Goal: Task Accomplishment & Management: Use online tool/utility

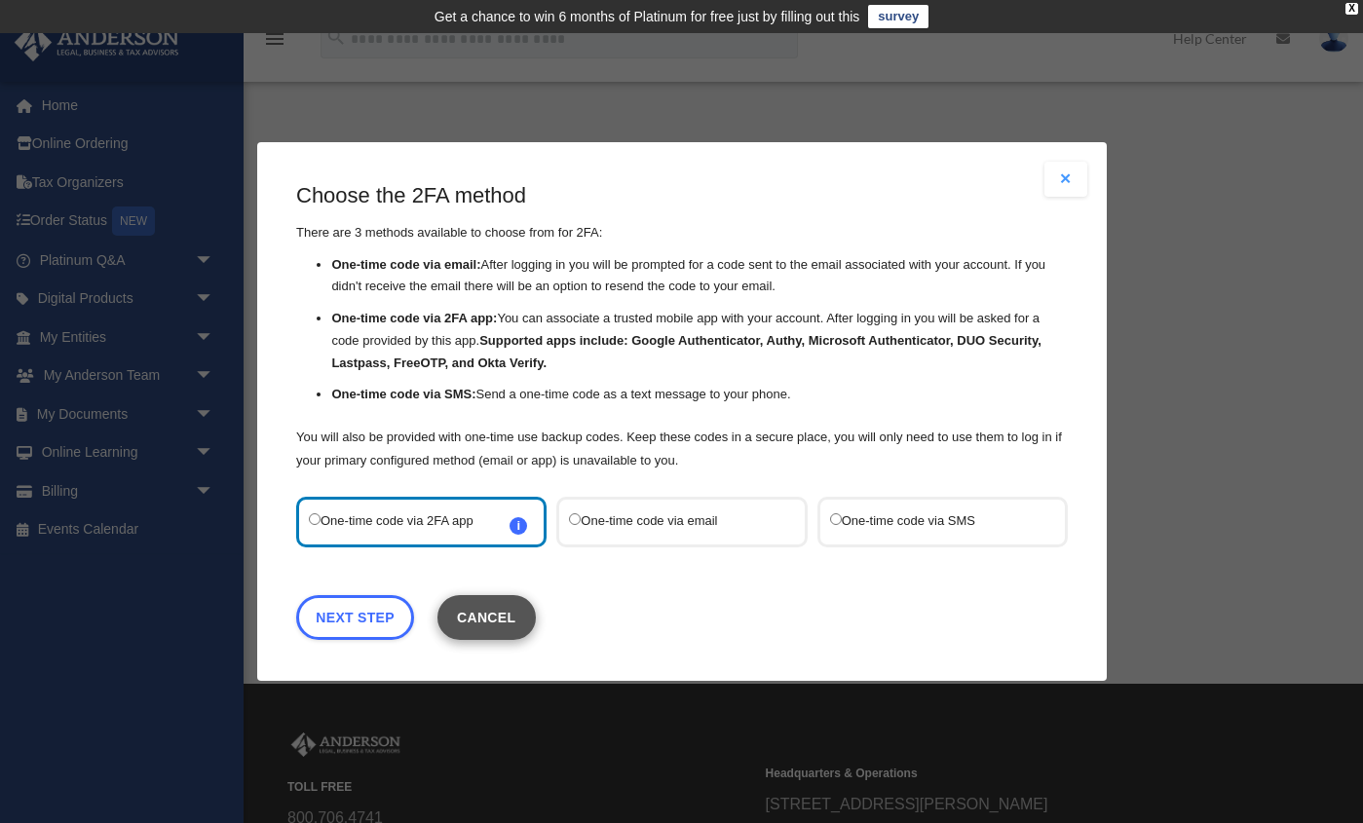
click at [501, 619] on button "Cancel" at bounding box center [485, 617] width 98 height 45
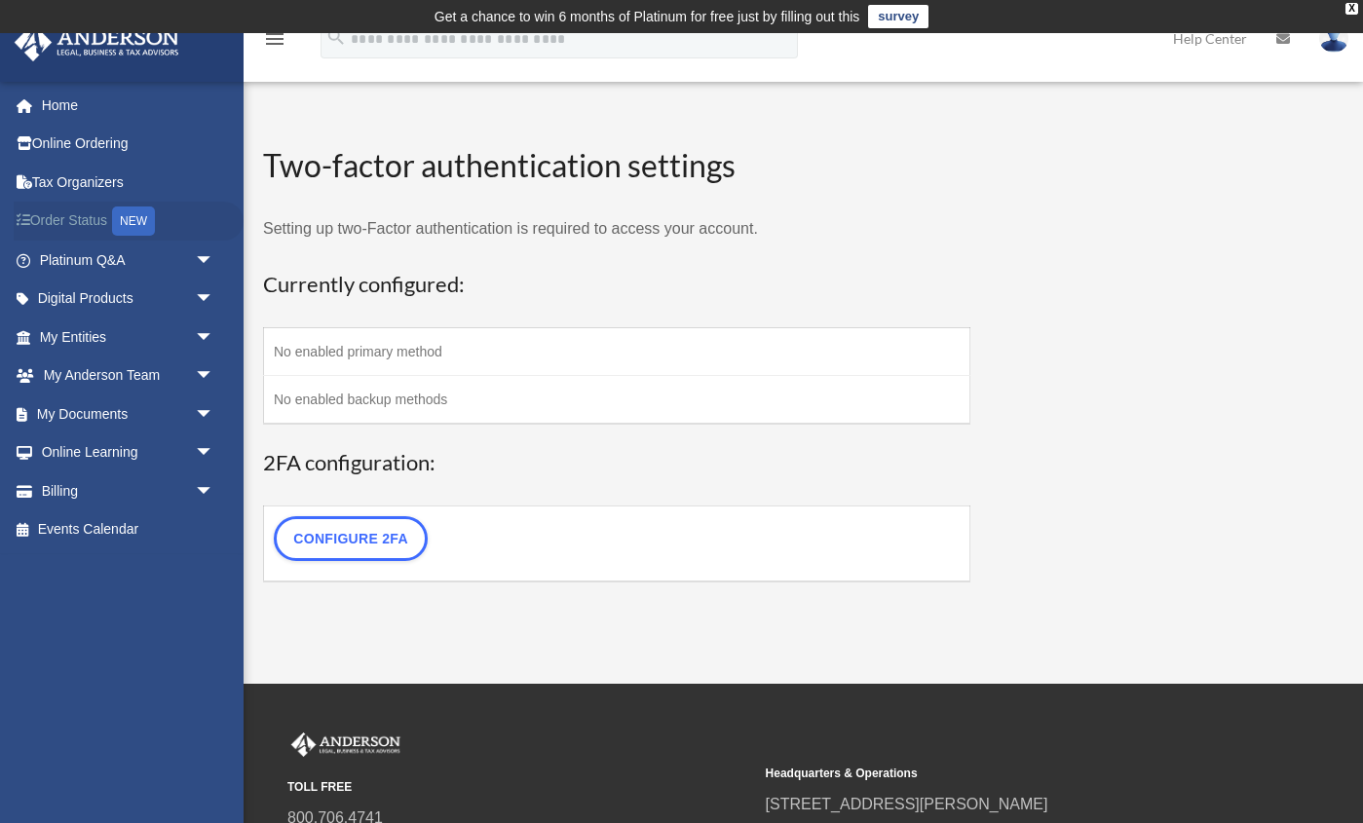
click at [80, 218] on link "Order Status NEW" at bounding box center [129, 222] width 230 height 40
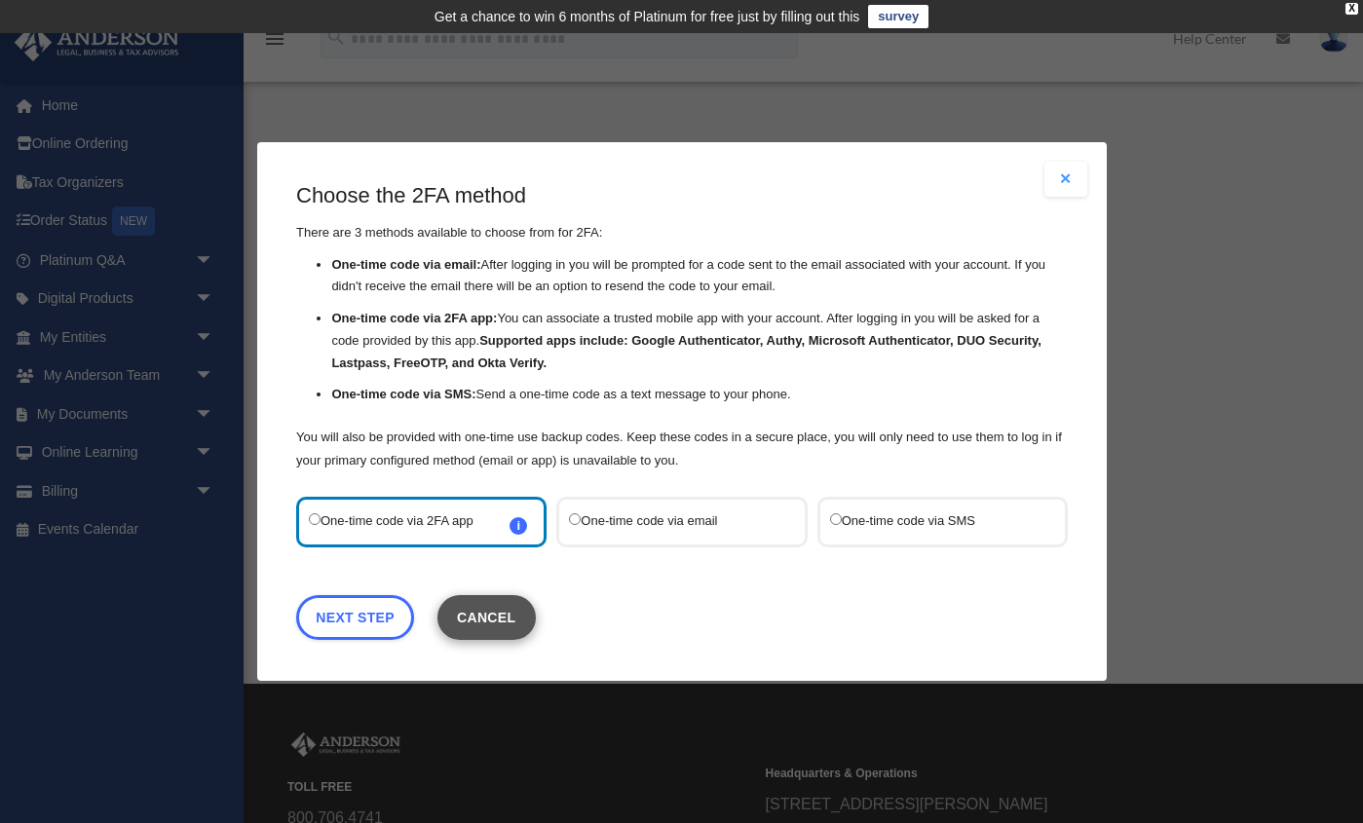
click at [501, 622] on button "Cancel" at bounding box center [485, 617] width 98 height 45
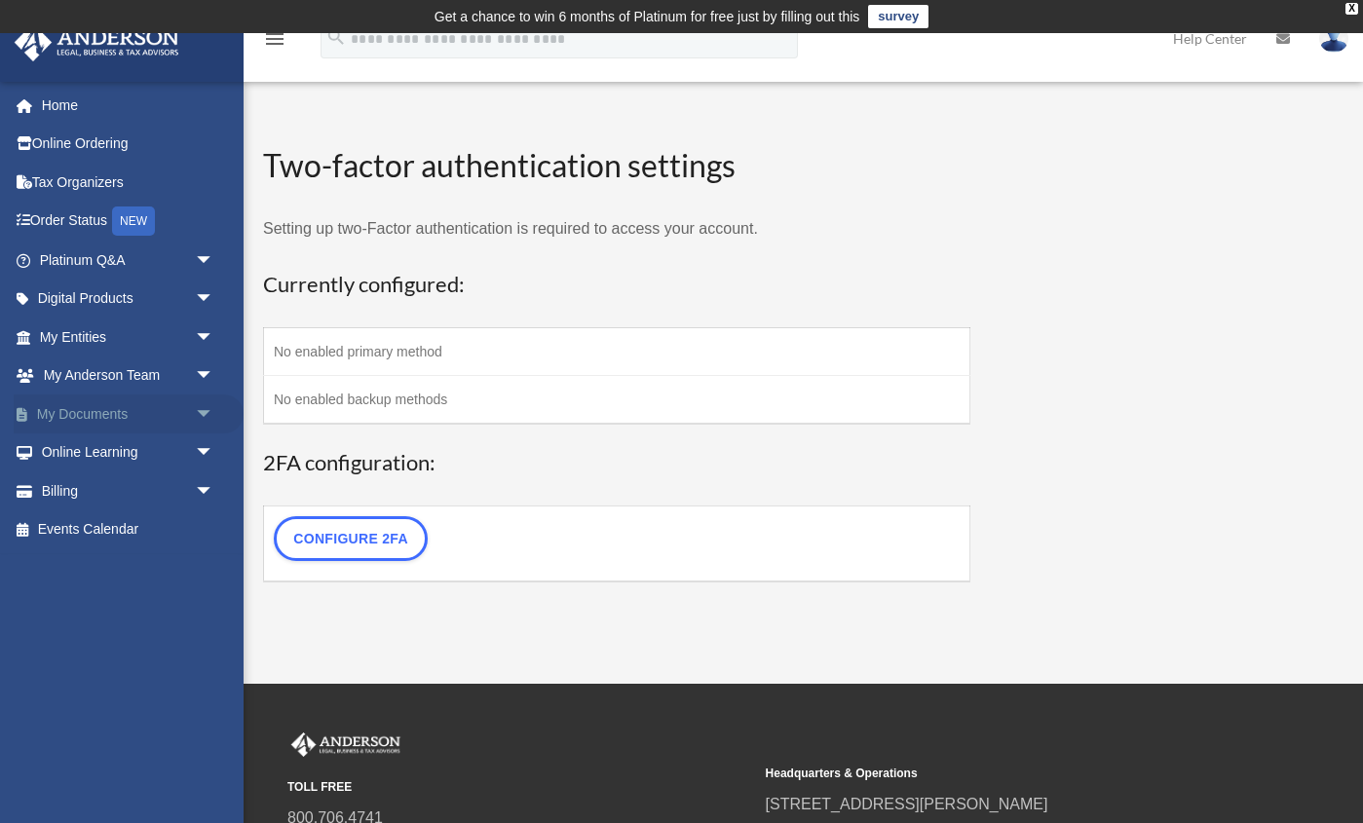
click at [206, 414] on span "arrow_drop_down" at bounding box center [214, 415] width 39 height 40
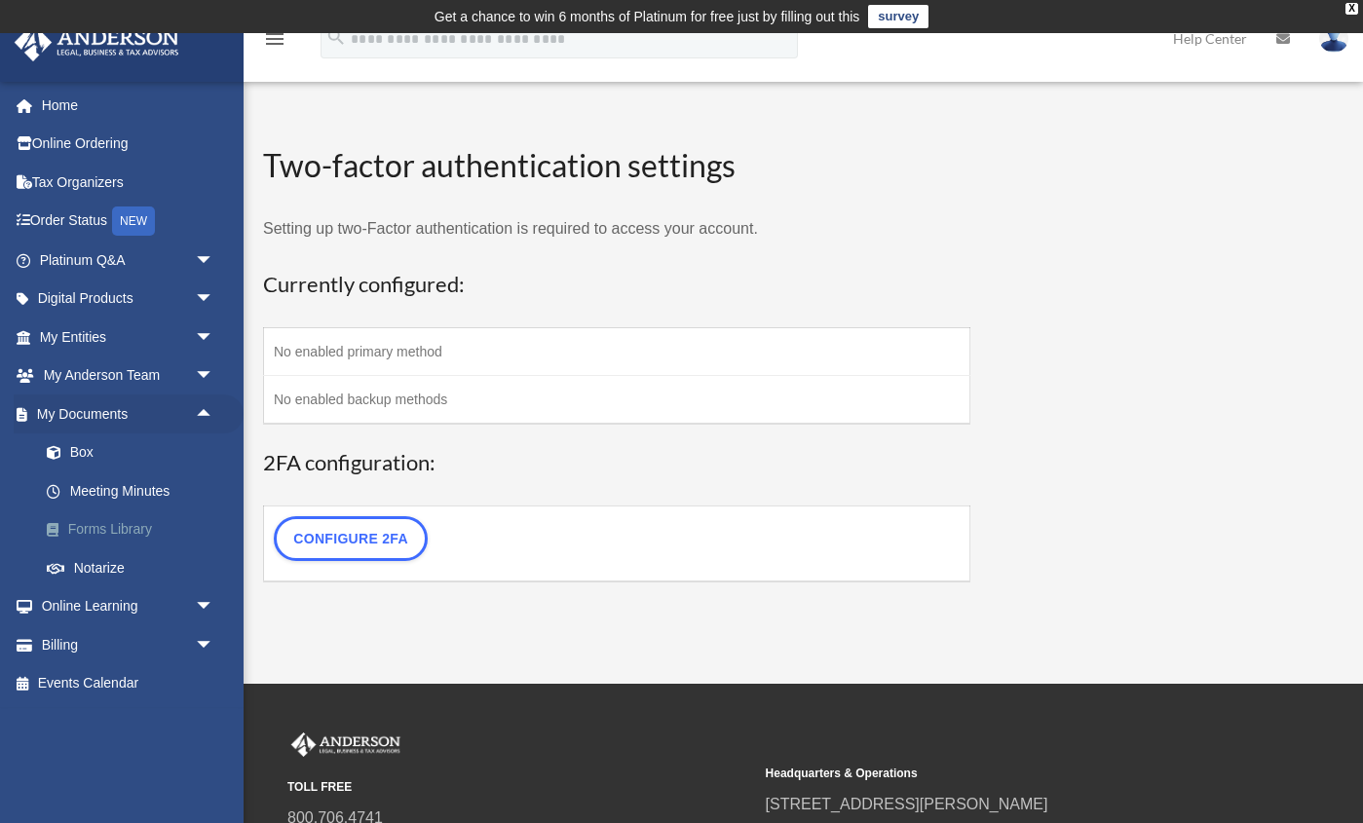
click at [124, 525] on link "Forms Library" at bounding box center [135, 529] width 216 height 39
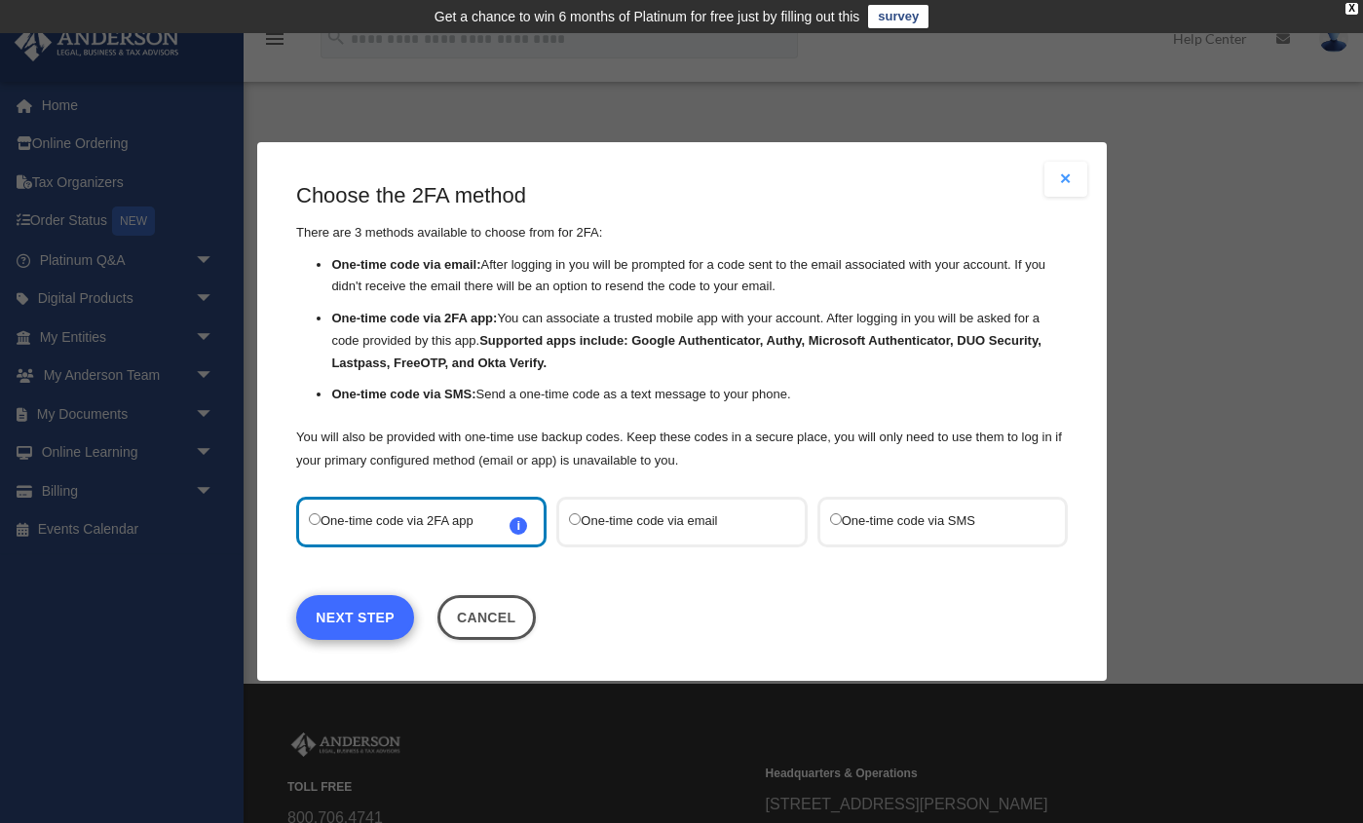
click at [368, 616] on link "Next Step" at bounding box center [355, 617] width 118 height 45
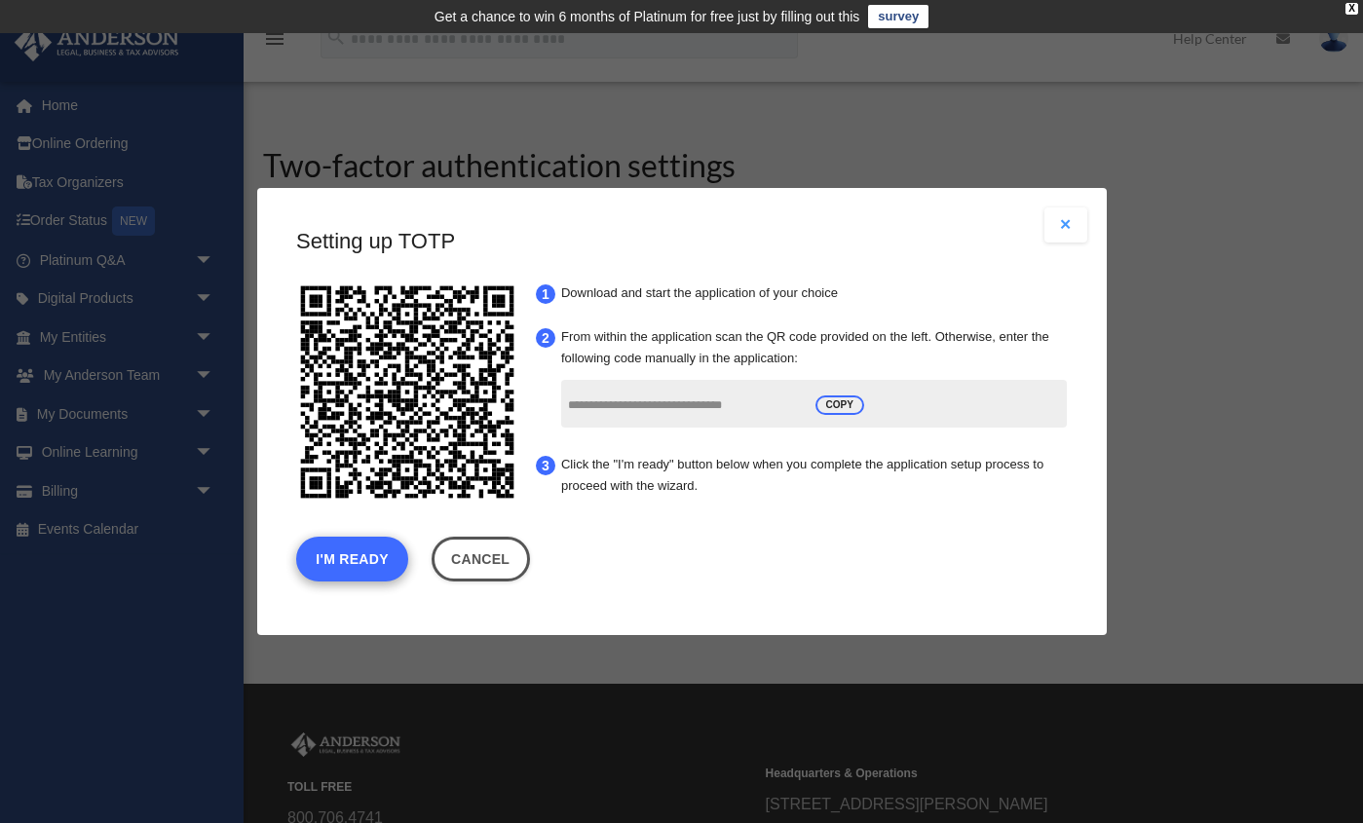
click at [358, 575] on button "I'm Ready" at bounding box center [352, 559] width 112 height 45
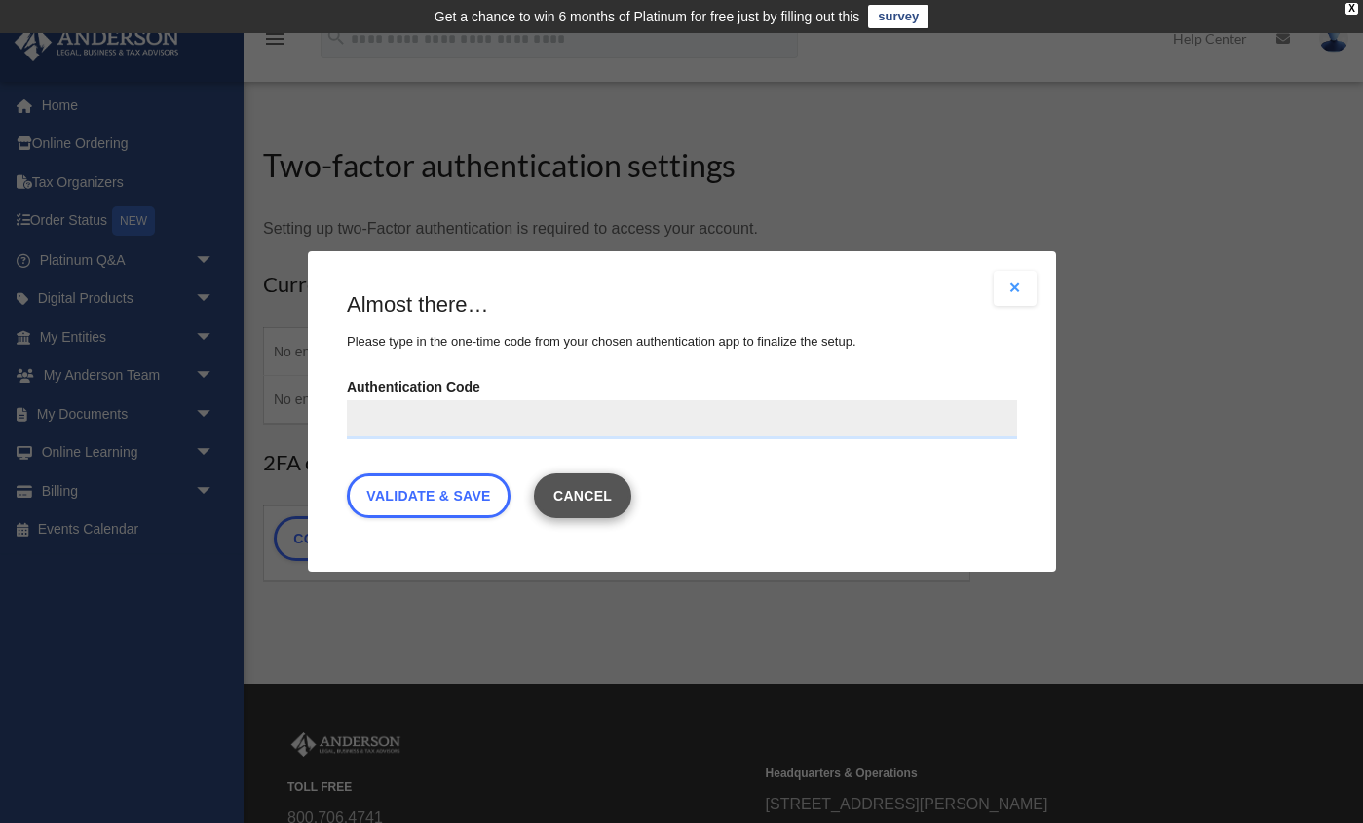
click at [601, 488] on button "Cancel" at bounding box center [582, 495] width 98 height 45
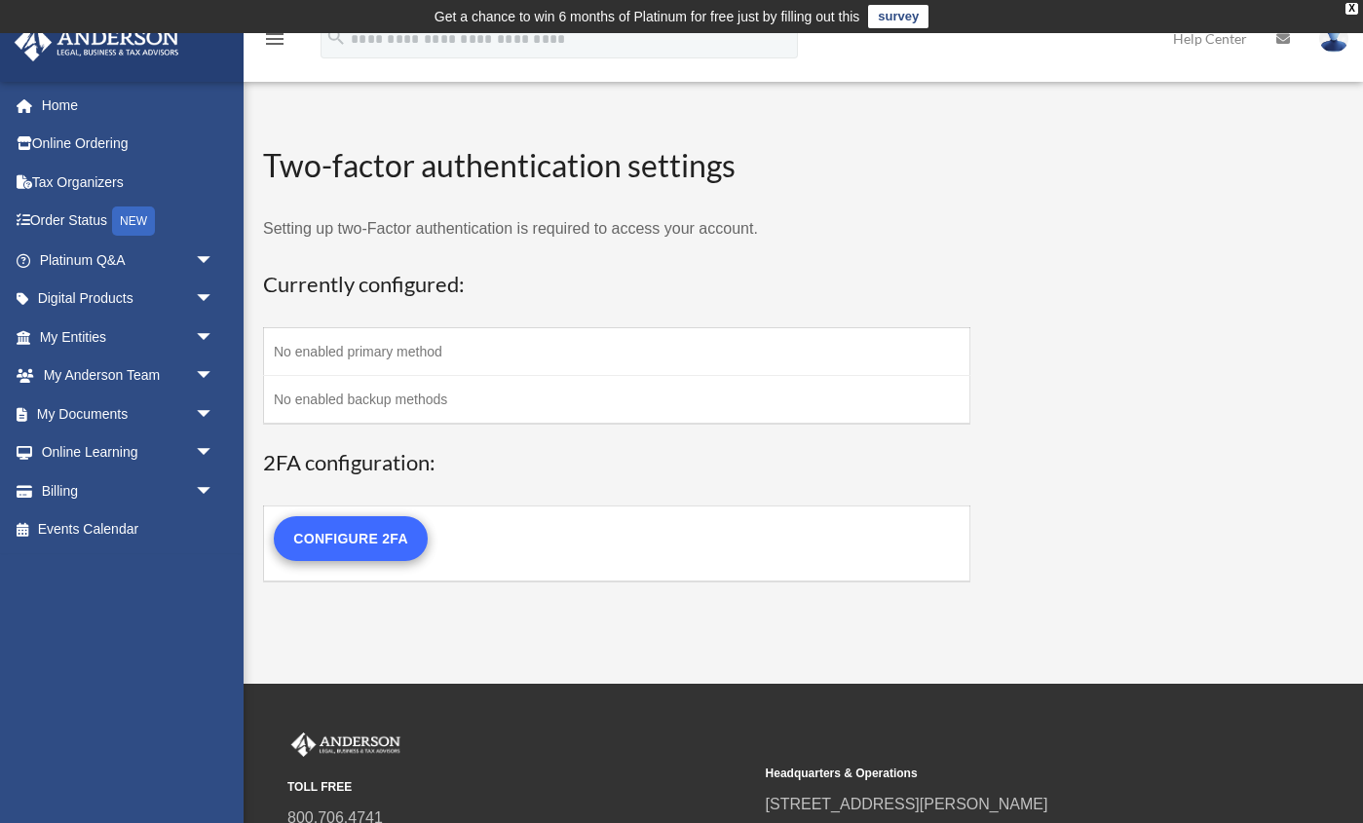
click at [377, 538] on link "Configure 2FA" at bounding box center [351, 538] width 154 height 45
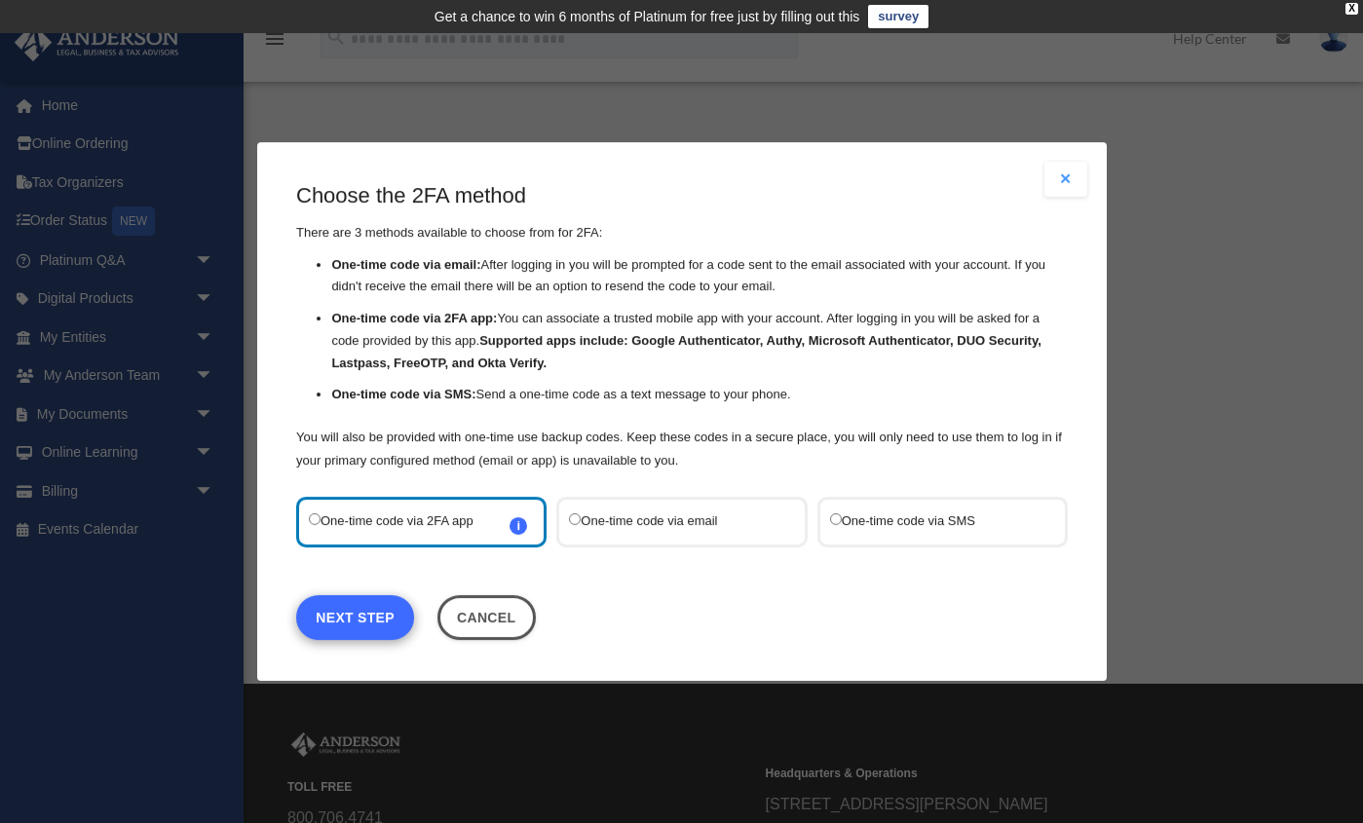
click at [361, 621] on link "Next Step" at bounding box center [355, 617] width 118 height 45
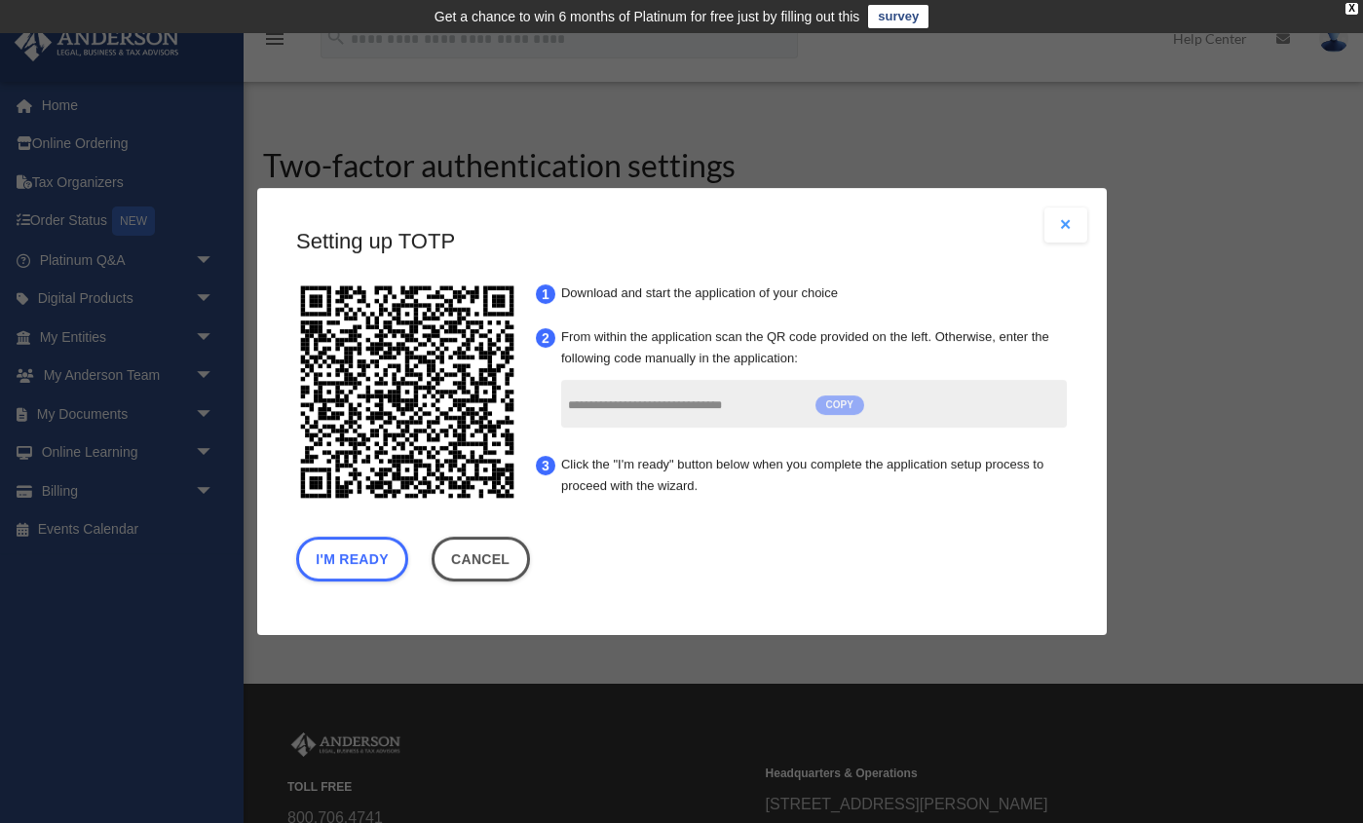
click at [833, 405] on span "COPY" at bounding box center [838, 404] width 49 height 19
click at [340, 562] on button "I'm Ready" at bounding box center [352, 559] width 112 height 45
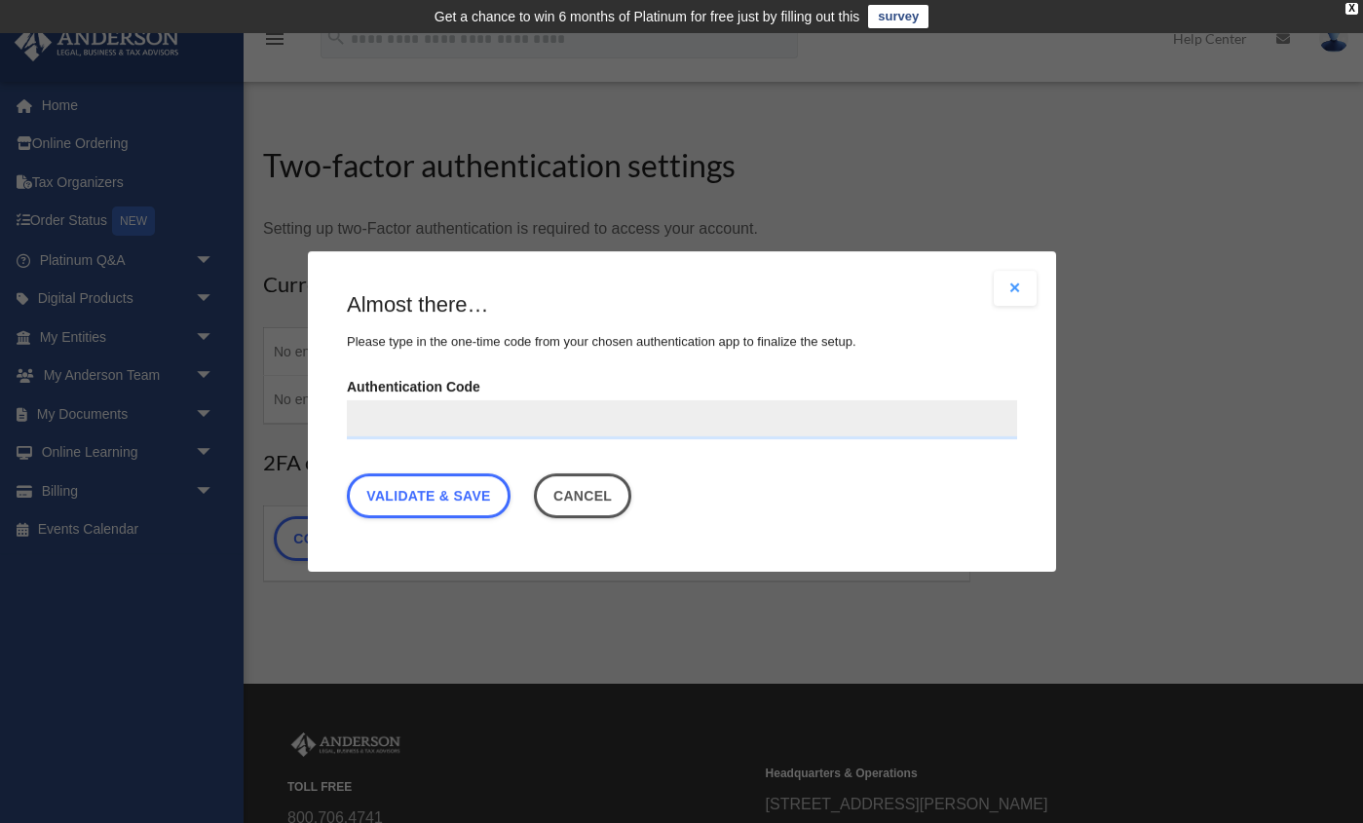
paste input "**********"
type input "**********"
click at [439, 493] on link "Validate & Save" at bounding box center [429, 495] width 164 height 45
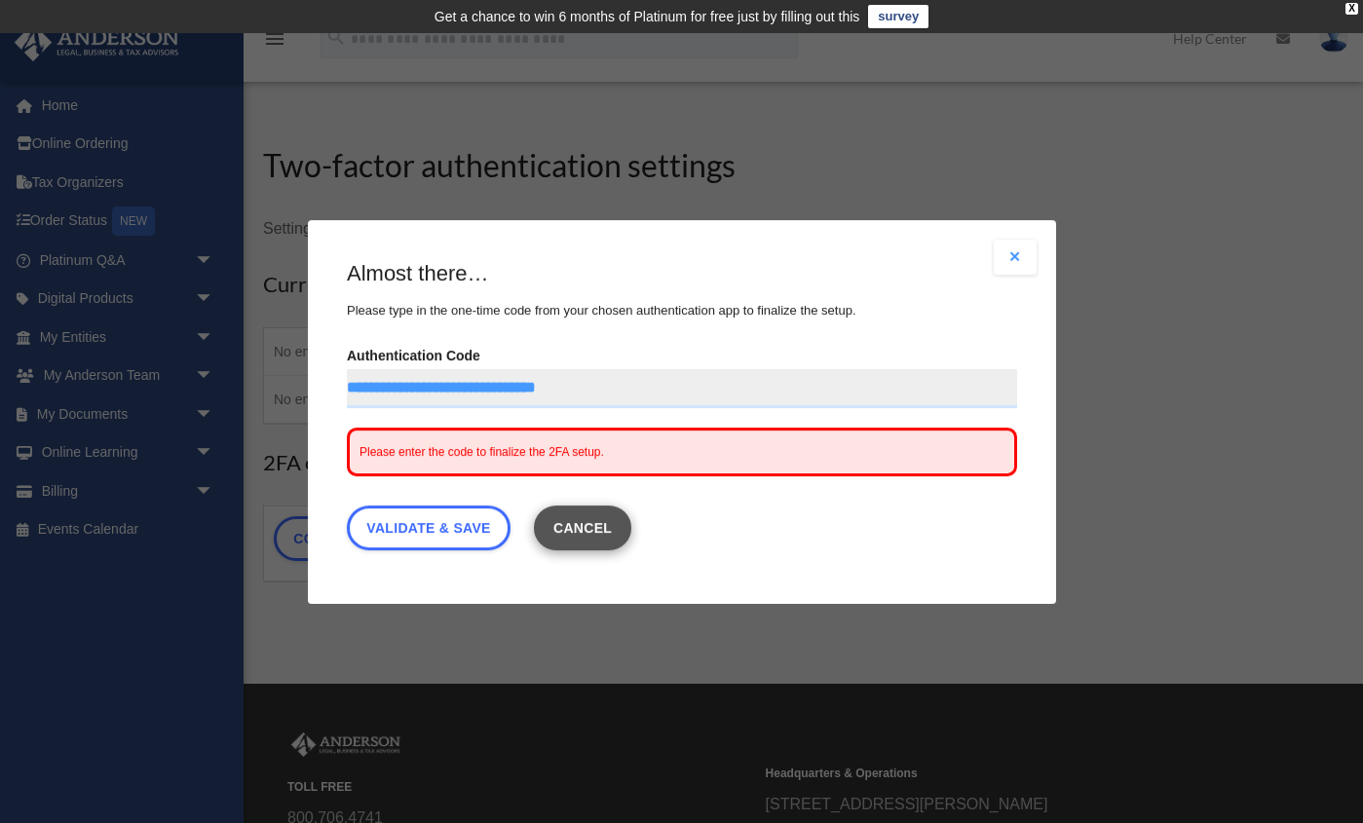
click at [607, 522] on button "Cancel" at bounding box center [582, 527] width 98 height 45
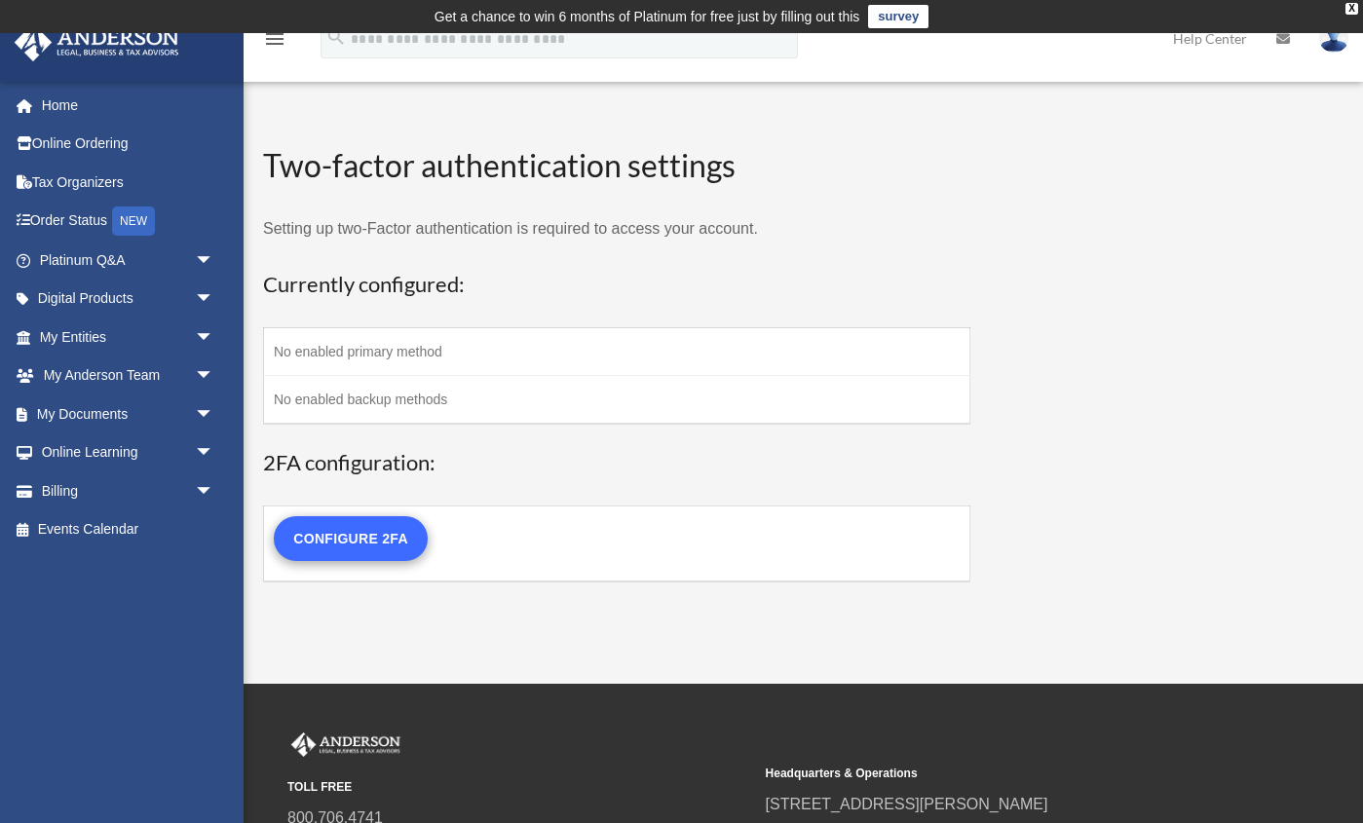
click at [352, 540] on link "Configure 2FA" at bounding box center [351, 538] width 154 height 45
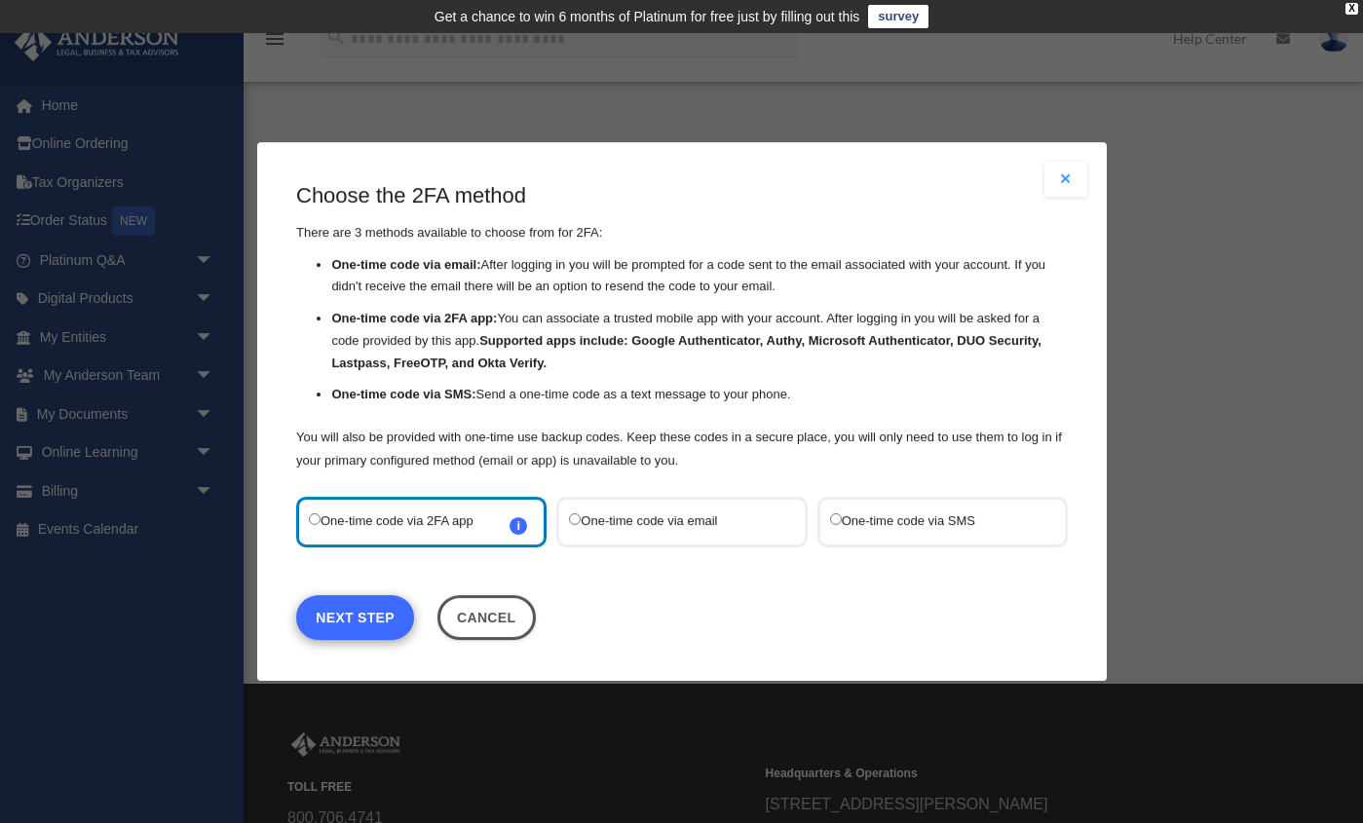
click at [363, 616] on link "Next Step" at bounding box center [355, 617] width 118 height 45
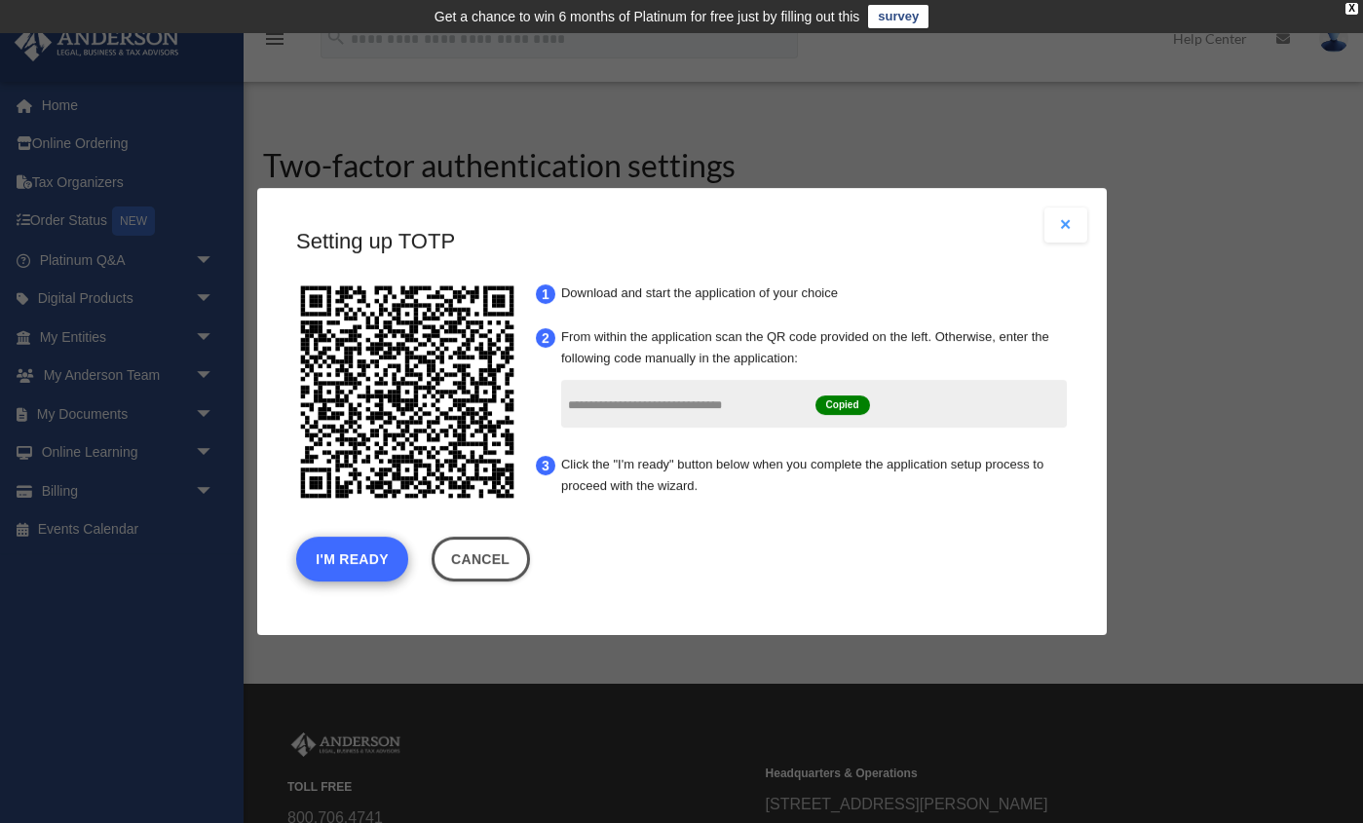
click at [328, 562] on button "I'm Ready" at bounding box center [352, 559] width 112 height 45
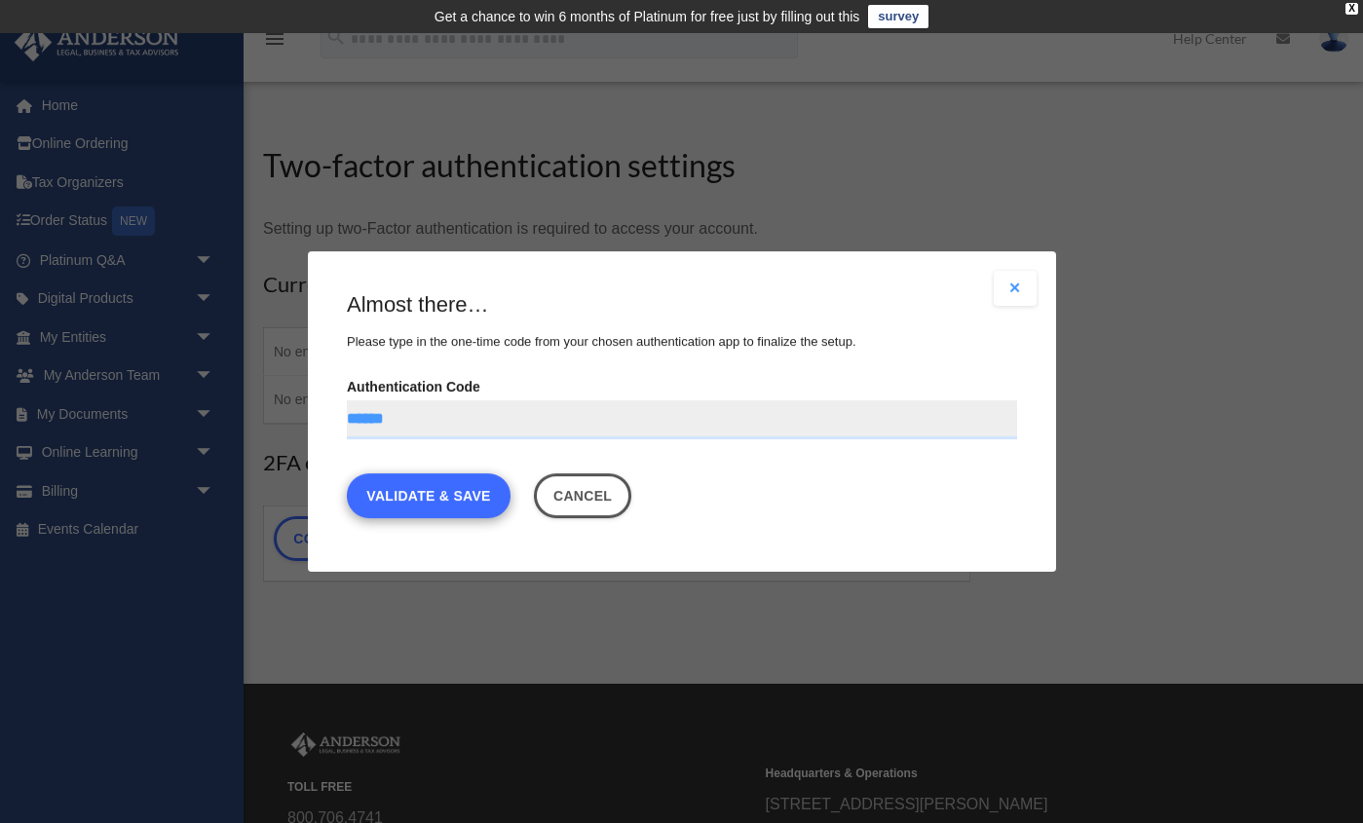
type input "******"
click at [395, 498] on link "Validate & Save" at bounding box center [429, 495] width 164 height 45
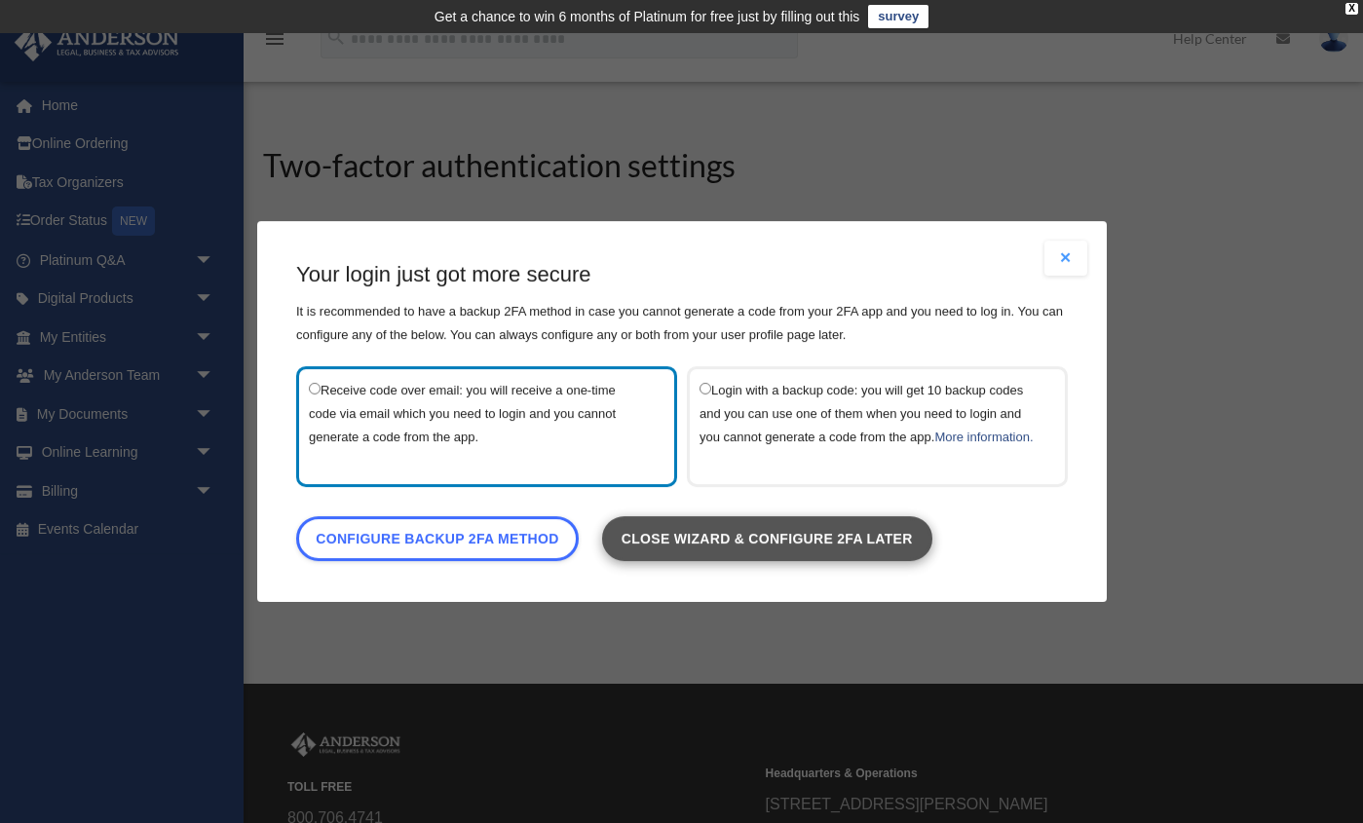
click at [660, 561] on link "Close wizard & configure 2FA later" at bounding box center [766, 538] width 330 height 45
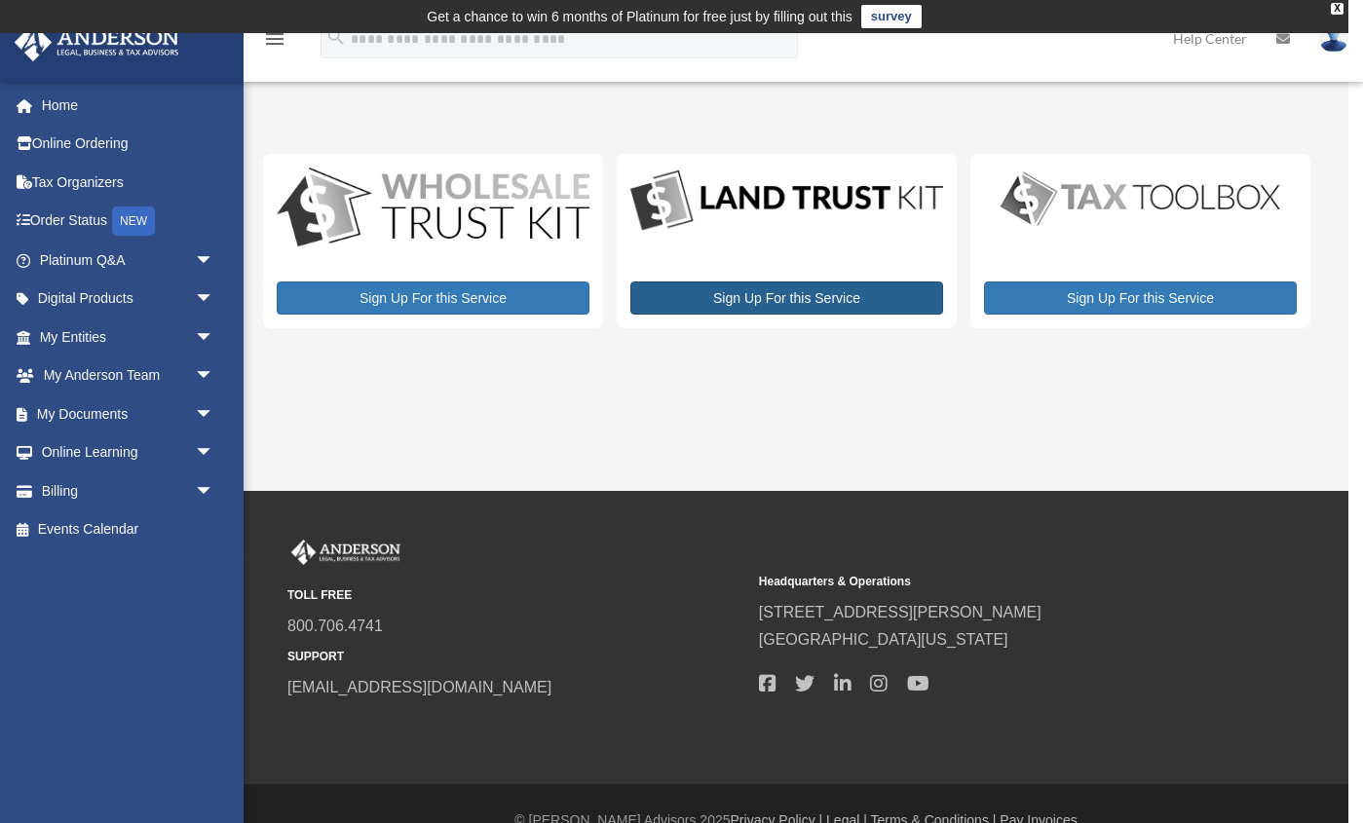
click at [789, 304] on link "Sign Up For this Service" at bounding box center [786, 298] width 313 height 33
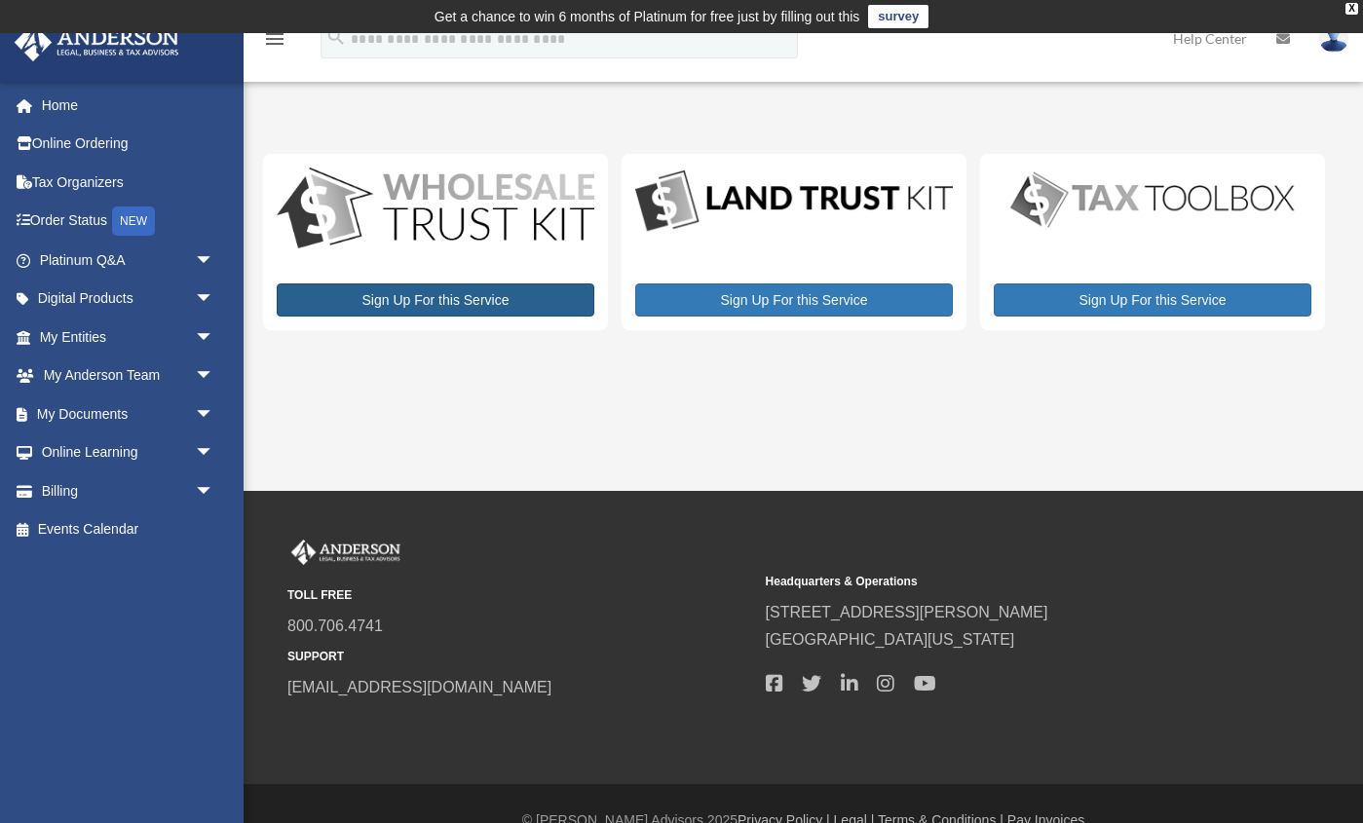
click at [480, 293] on link "Sign Up For this Service" at bounding box center [436, 299] width 318 height 33
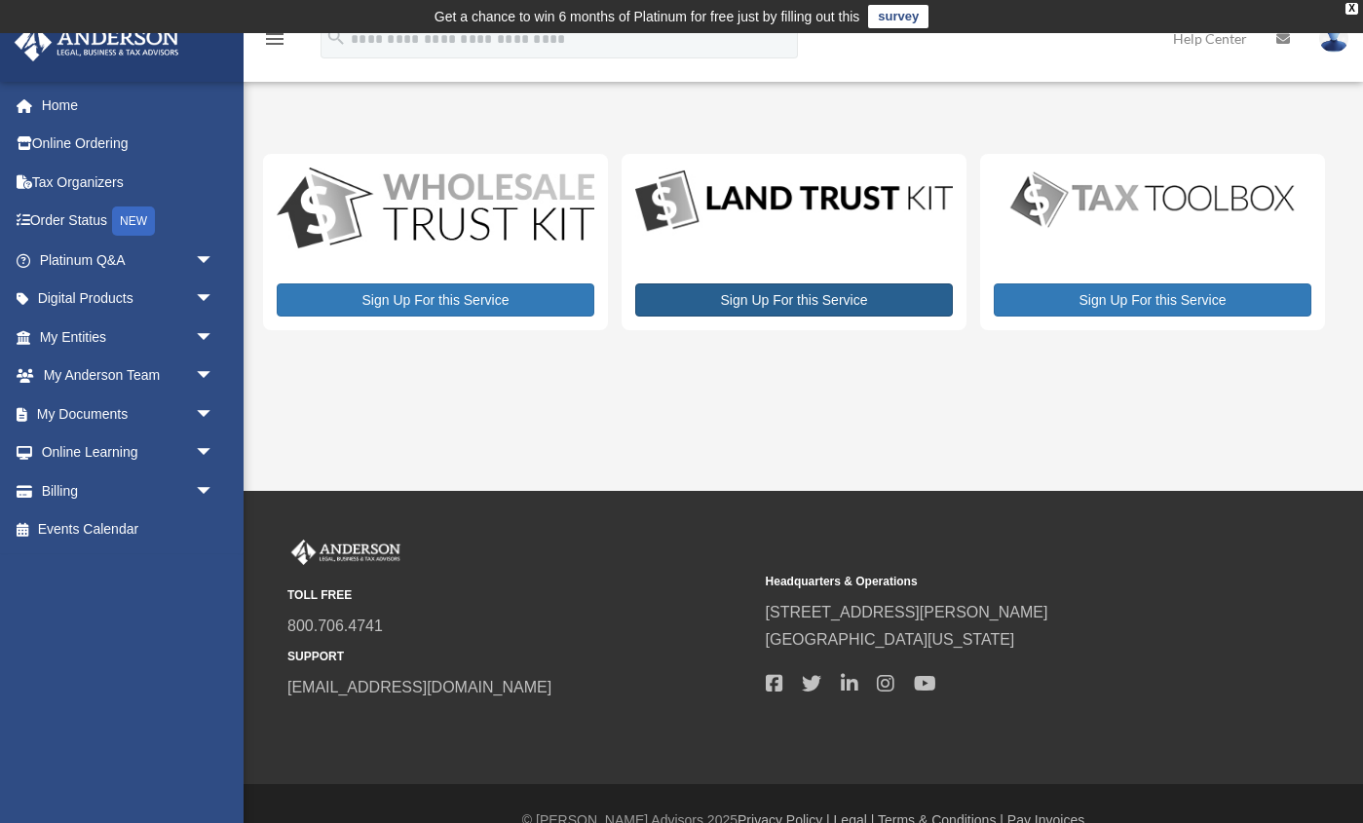
click at [835, 301] on link "Sign Up For this Service" at bounding box center [794, 299] width 318 height 33
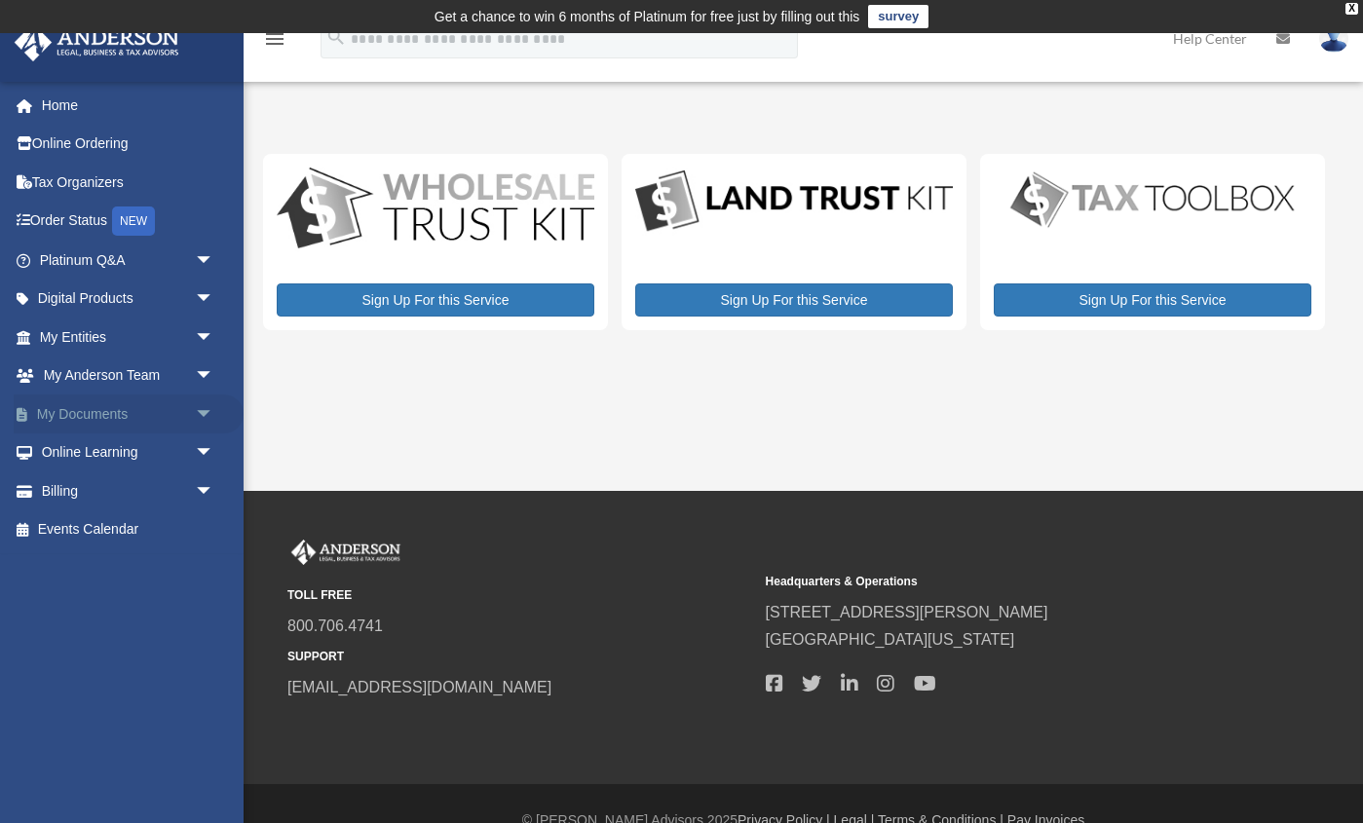
click at [203, 405] on span "arrow_drop_down" at bounding box center [214, 415] width 39 height 40
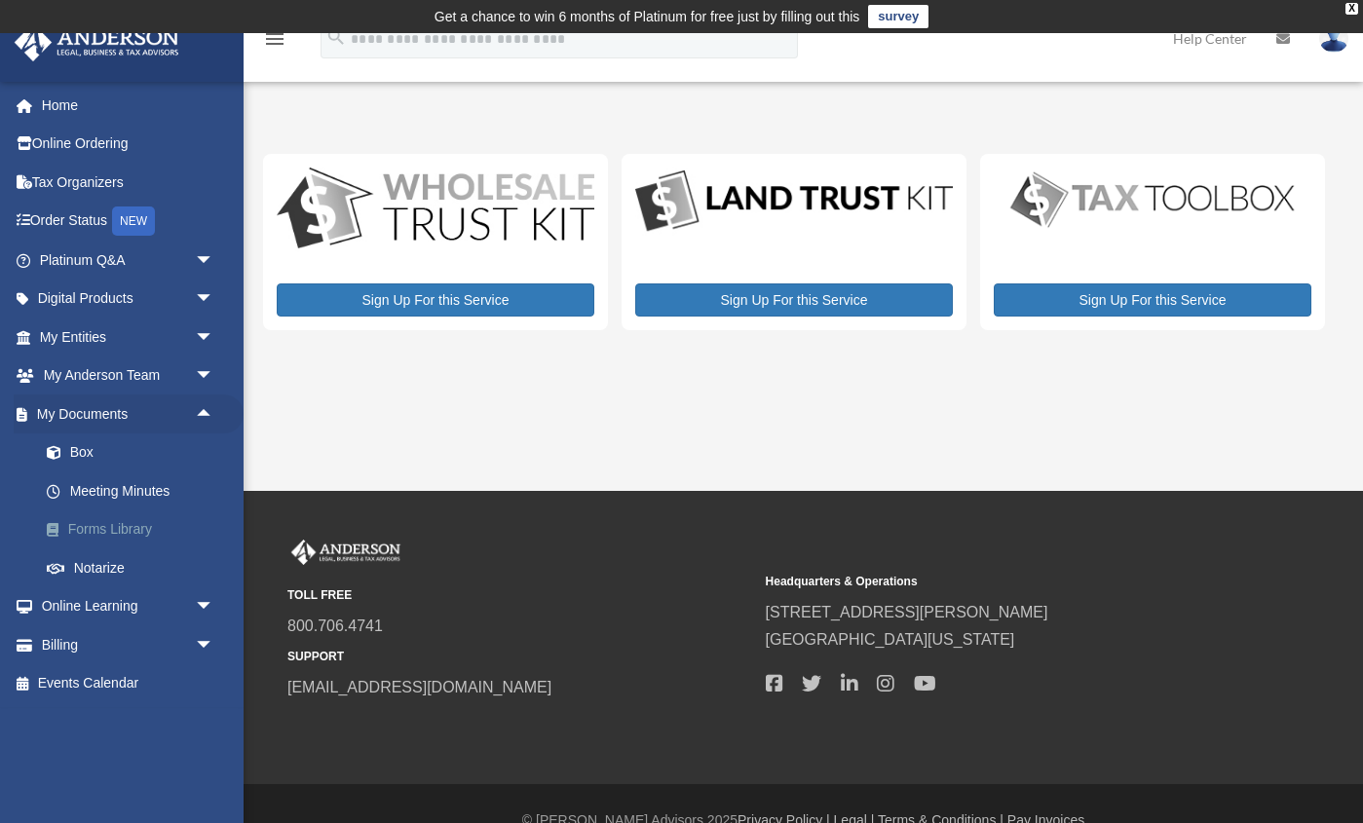
click at [116, 531] on link "Forms Library" at bounding box center [135, 529] width 216 height 39
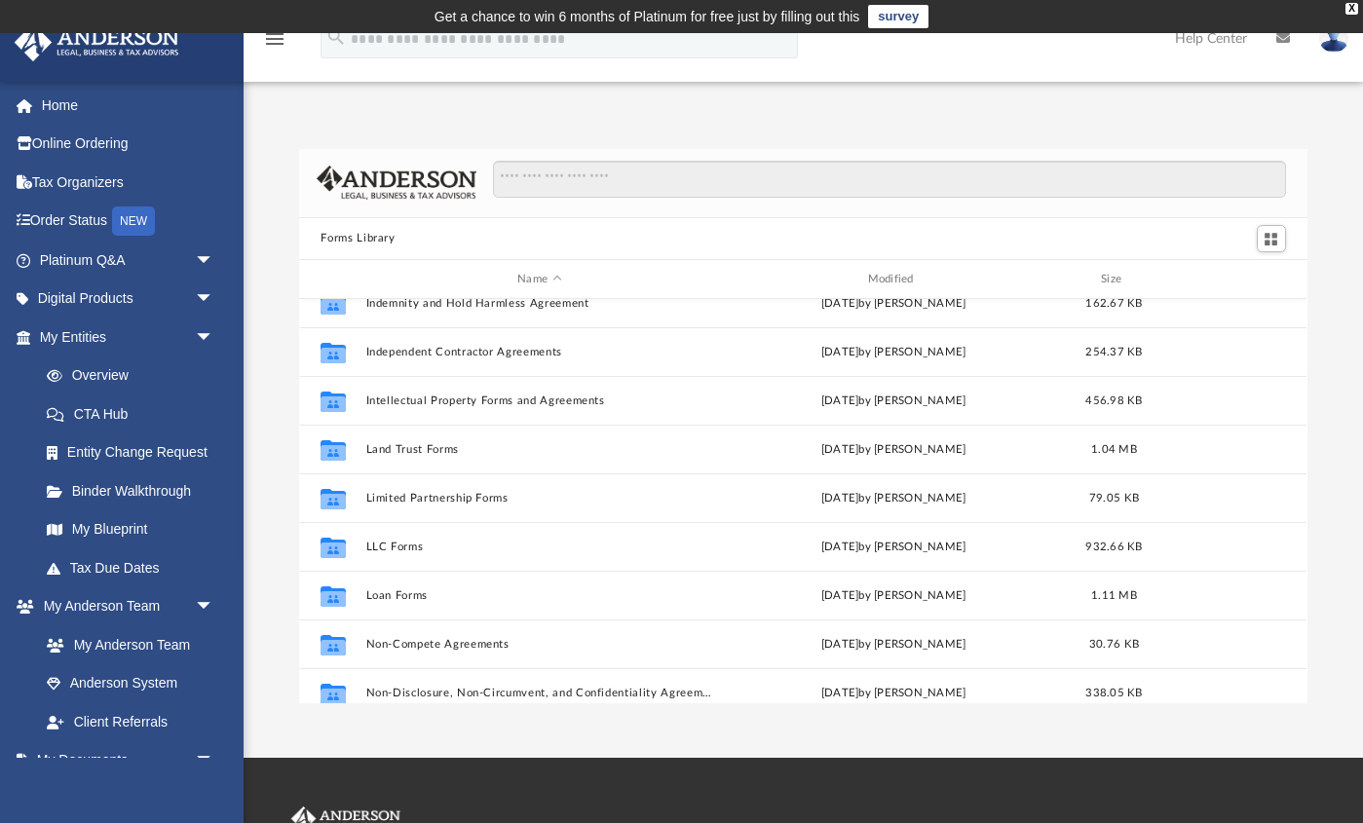
scroll to position [745, 0]
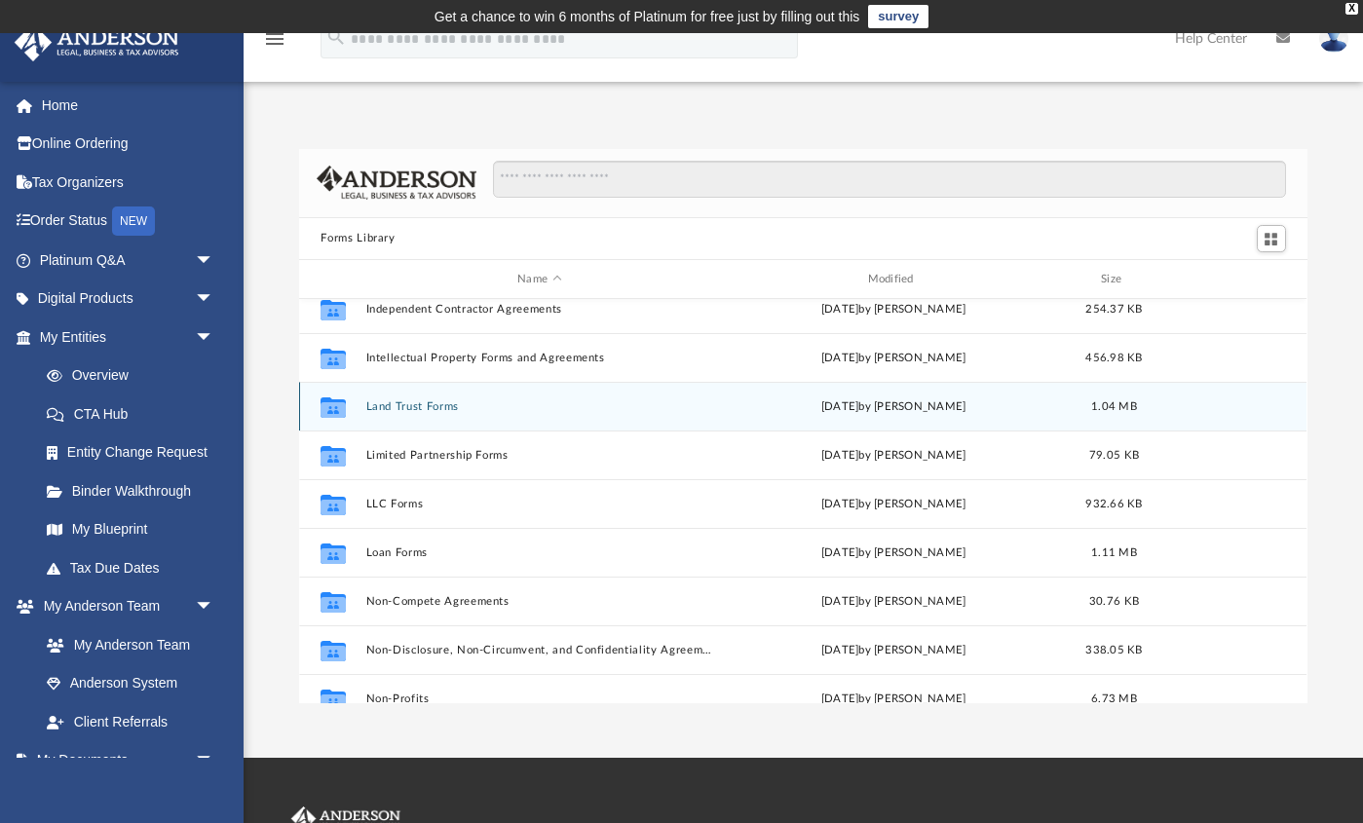
click at [390, 398] on div "Collaborated Folder Land Trust Forms [DATE] by [PERSON_NAME] 1.04 MB" at bounding box center [802, 406] width 1007 height 49
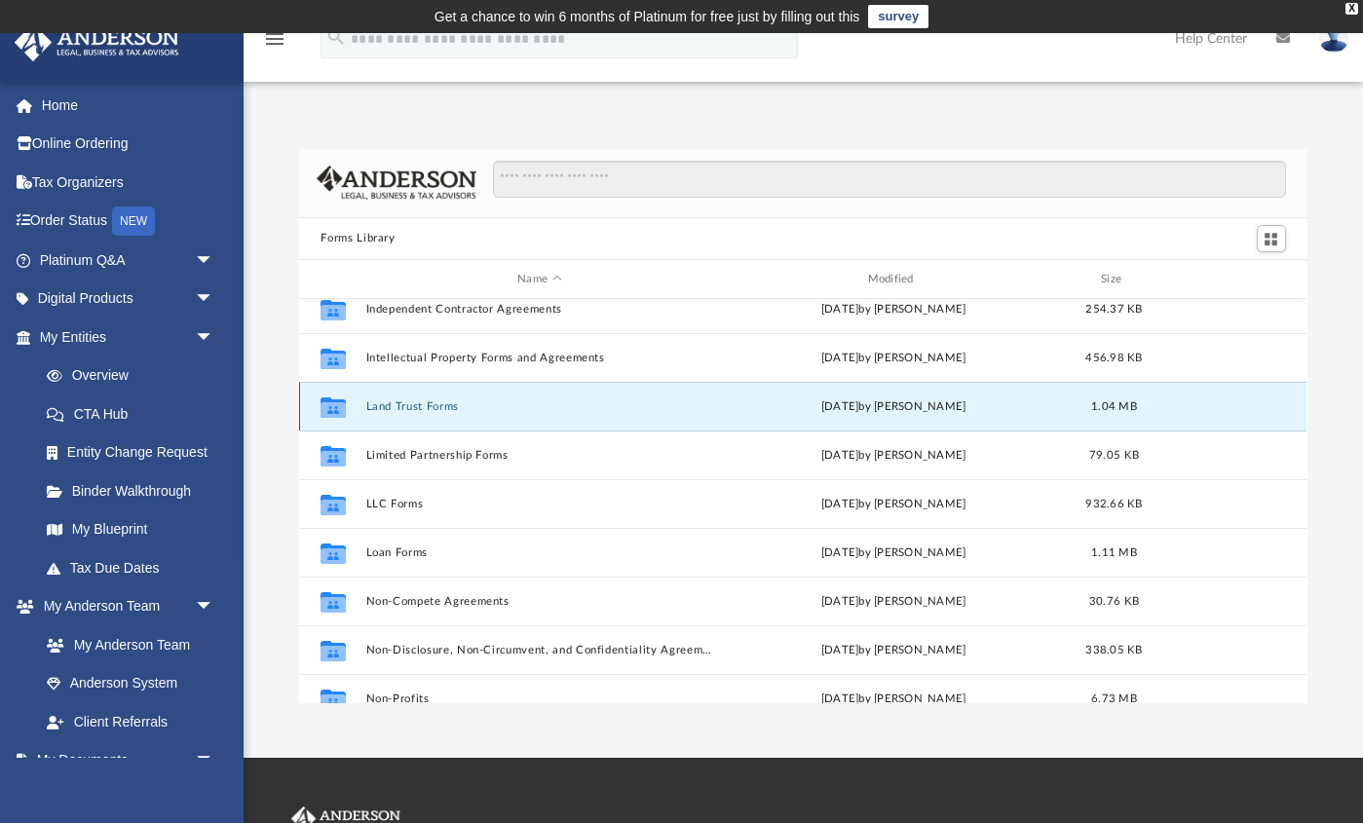
click at [395, 401] on button "Land Trust Forms" at bounding box center [539, 406] width 346 height 13
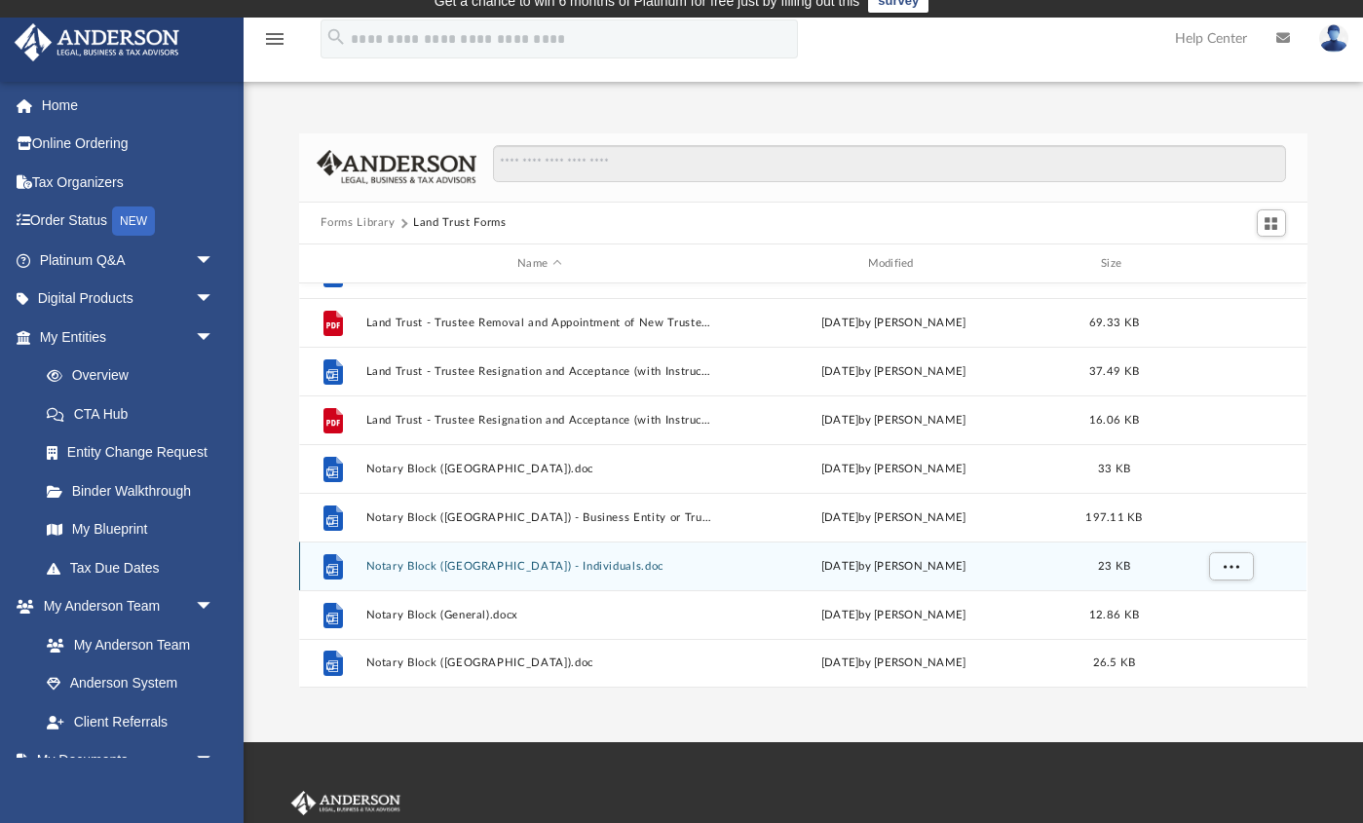
scroll to position [521, 0]
